Goal: Information Seeking & Learning: Learn about a topic

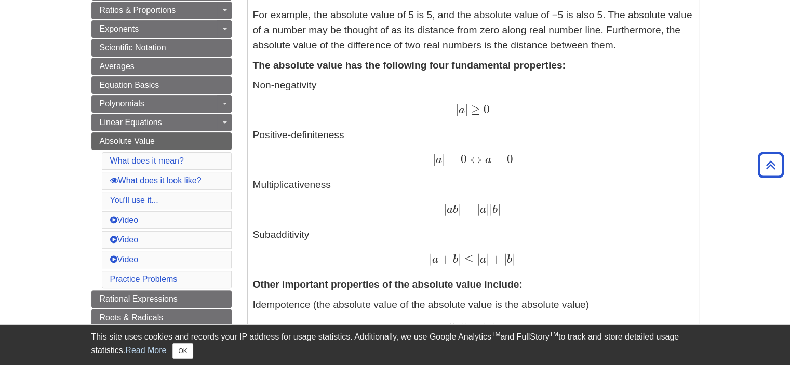
scroll to position [260, 0]
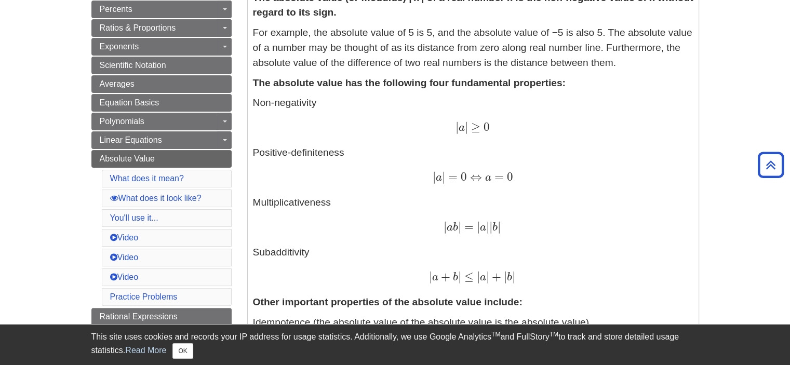
drag, startPoint x: 251, startPoint y: 149, endPoint x: 347, endPoint y: 156, distance: 96.3
click at [347, 156] on div "Definitions: The absolute value (or modulus) | x | of a real number x is the no…" at bounding box center [473, 372] width 451 height 834
copy p "Positive-definiteness"
click at [256, 201] on p "Non-negativity | a | ≥ 0 | a | ≥ 0 Positive-definiteness | a | = 0 ⇔ a = 0 | a …" at bounding box center [473, 190] width 440 height 189
drag, startPoint x: 253, startPoint y: 103, endPoint x: 322, endPoint y: 110, distance: 68.9
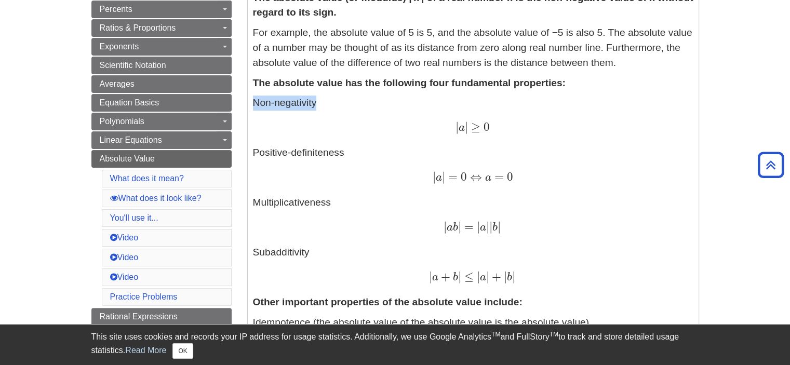
click at [322, 110] on p "Non-negativity | a | ≥ 0 | a | ≥ 0 Positive-definiteness | a | = 0 ⇔ a = 0 | a …" at bounding box center [473, 190] width 440 height 189
copy p "Non-negativity"
drag, startPoint x: 254, startPoint y: 251, endPoint x: 328, endPoint y: 256, distance: 74.4
click at [328, 256] on p "Non-negativity | a | ≥ 0 | a | ≥ 0 Positive-definiteness | a | = 0 ⇔ a = 0 | a …" at bounding box center [473, 190] width 440 height 189
copy p "Subadditivity"
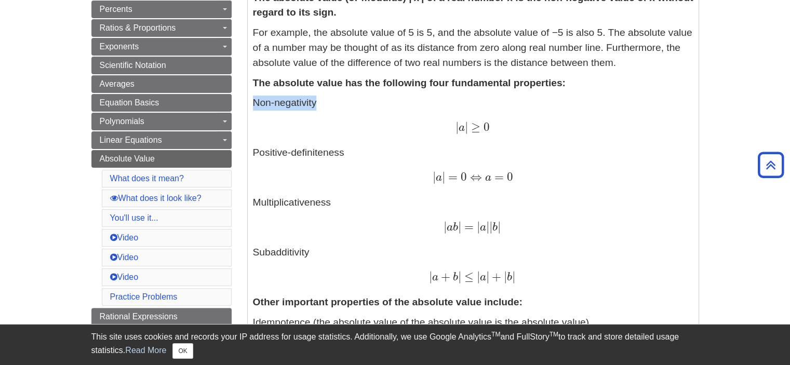
drag, startPoint x: 253, startPoint y: 204, endPoint x: 335, endPoint y: 210, distance: 82.8
click at [335, 210] on p "Non-negativity | a | ≥ 0 | a | ≥ 0 Positive-definiteness | a | = 0 ⇔ a = 0 | a …" at bounding box center [473, 190] width 440 height 189
copy p "Multiplicativeness"
click at [342, 168] on p "Non-negativity | a | ≥ 0 | a | ≥ 0 Positive-definiteness | a | = 0 ⇔ a = 0 | a …" at bounding box center [473, 190] width 440 height 189
click at [375, 164] on p "Non-negativity | a | ≥ 0 | a | ≥ 0 Positive-definiteness | a | = 0 ⇔ a = 0 | a …" at bounding box center [473, 190] width 440 height 189
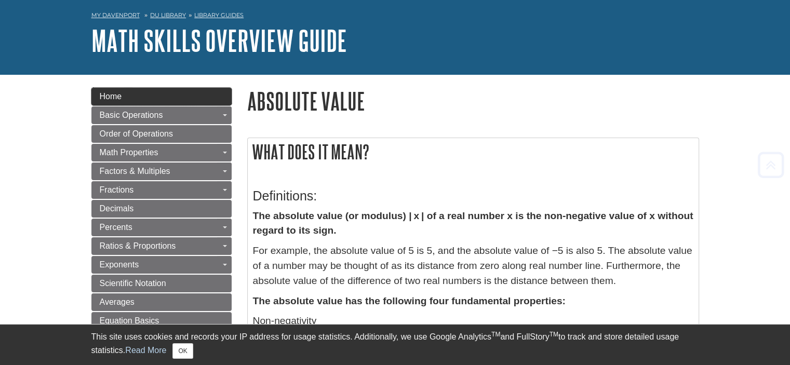
scroll to position [0, 0]
